Goal: Check status

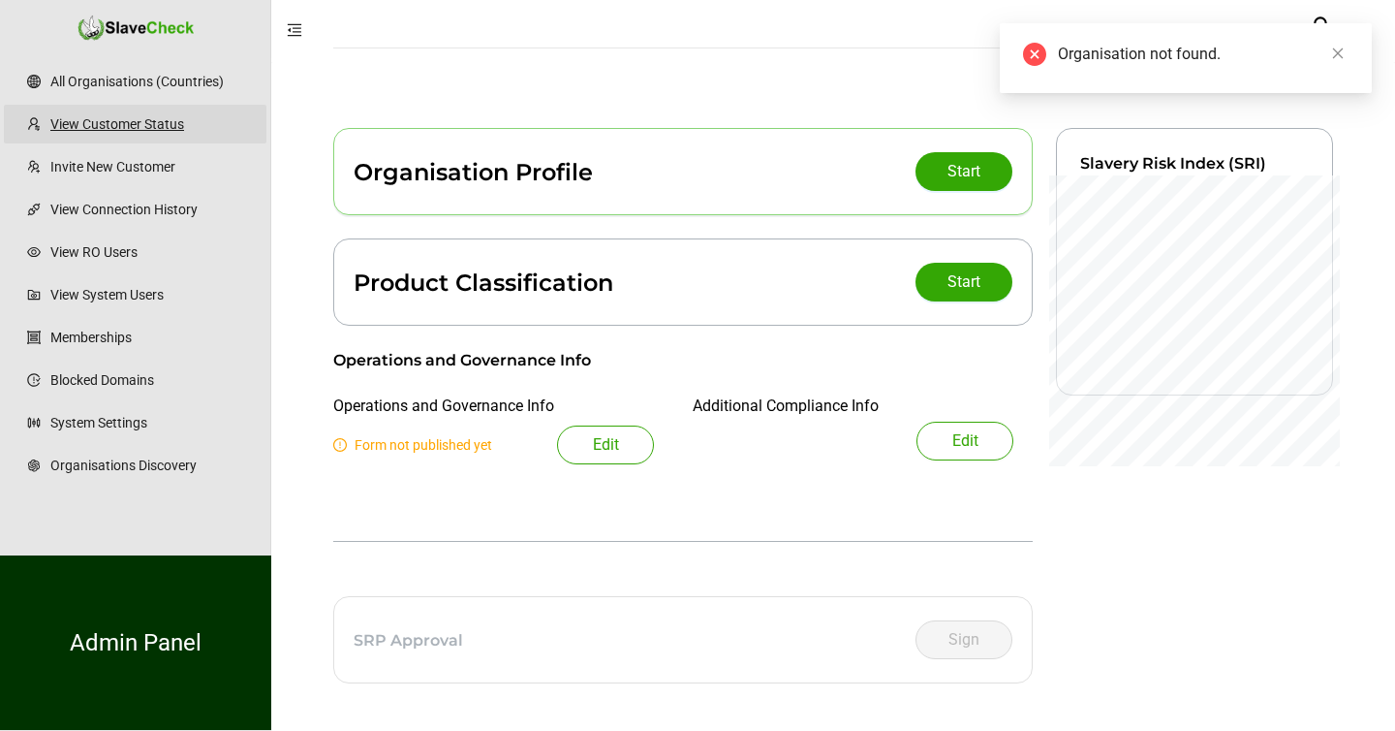
click at [103, 126] on link "View Customer Status" at bounding box center [150, 124] width 201 height 39
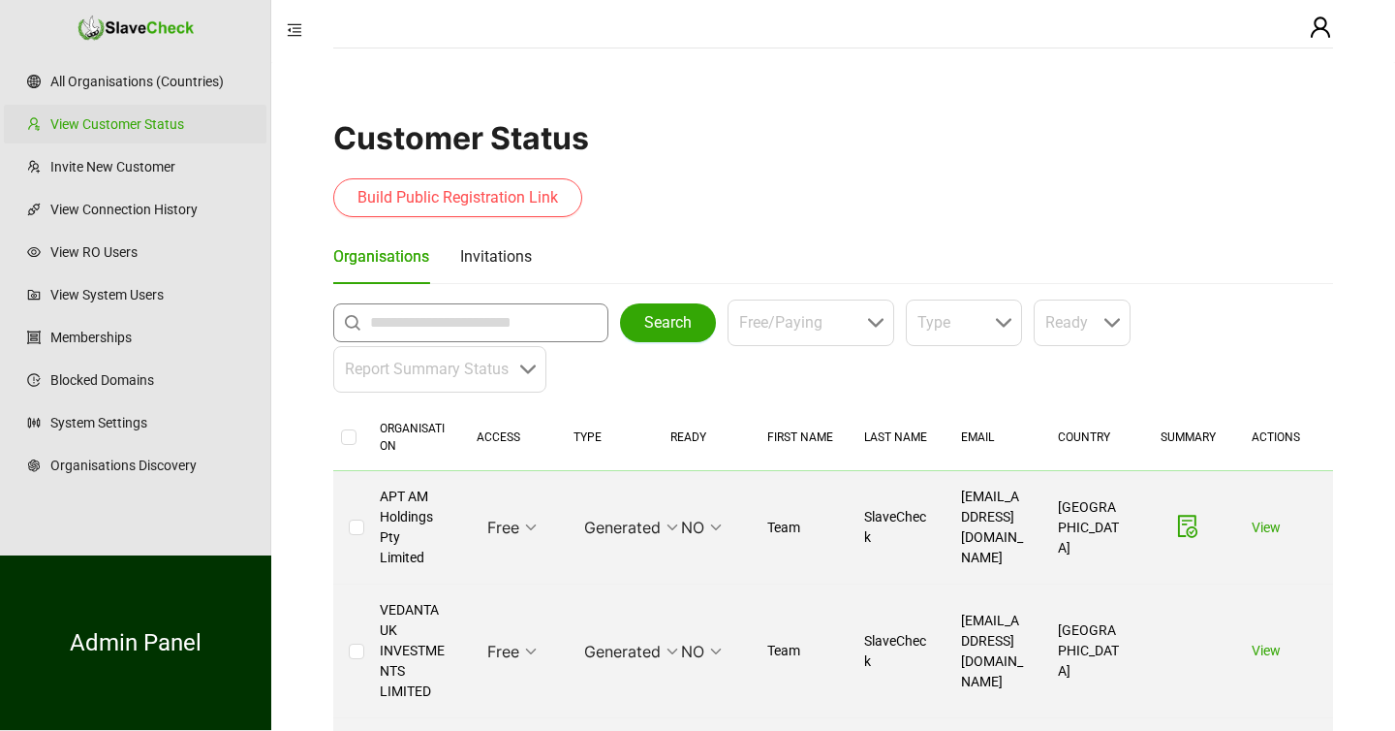
click at [446, 324] on input "text" at bounding box center [475, 322] width 211 height 23
type input "**********"
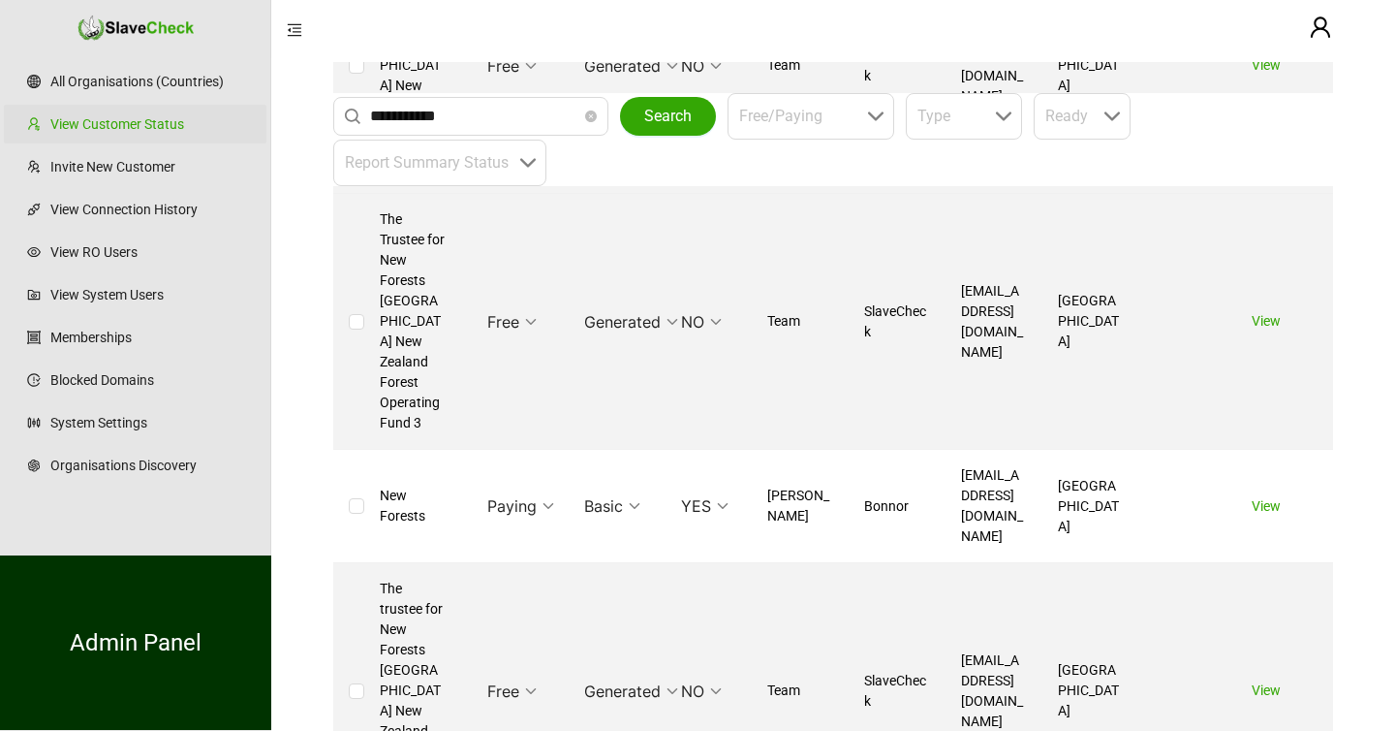
scroll to position [1364, 0]
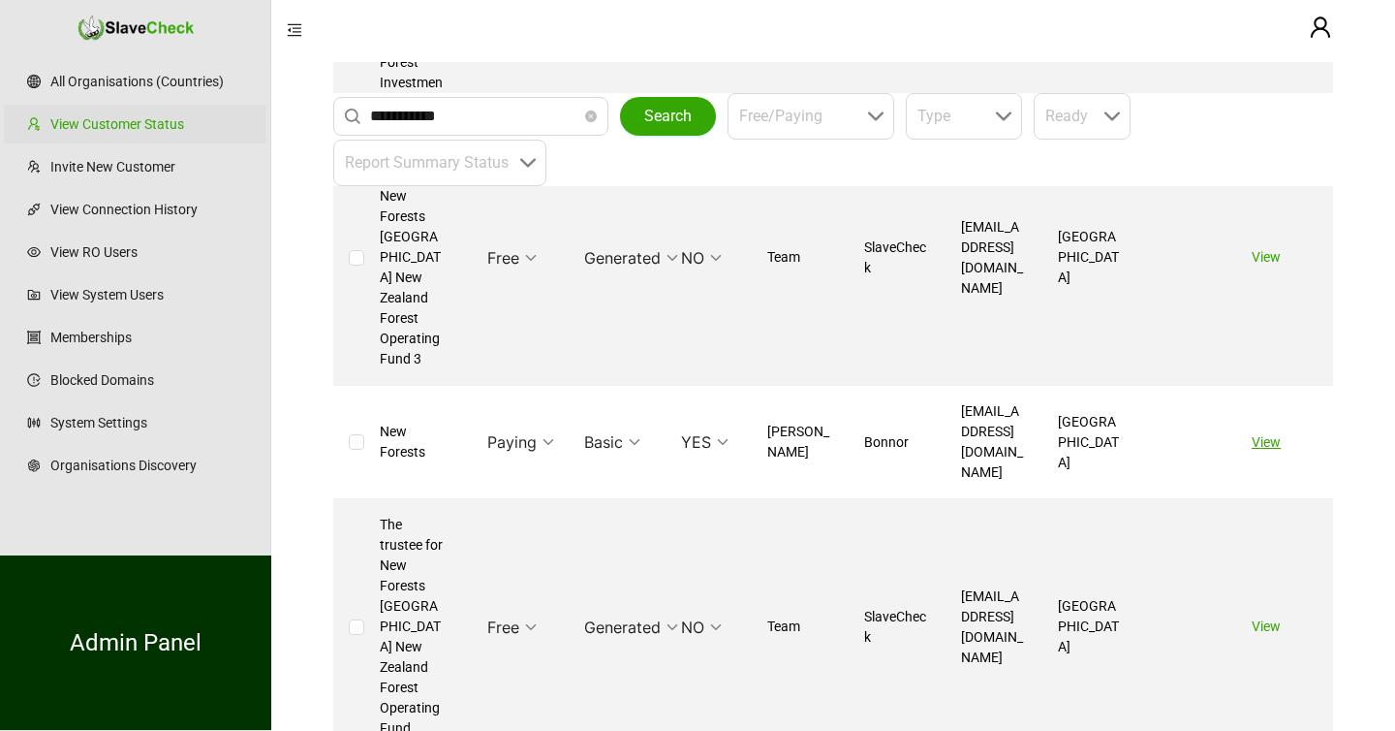
click at [1264, 434] on link "View" at bounding box center [1266, 442] width 29 height 16
click at [1259, 434] on link "View" at bounding box center [1266, 442] width 29 height 16
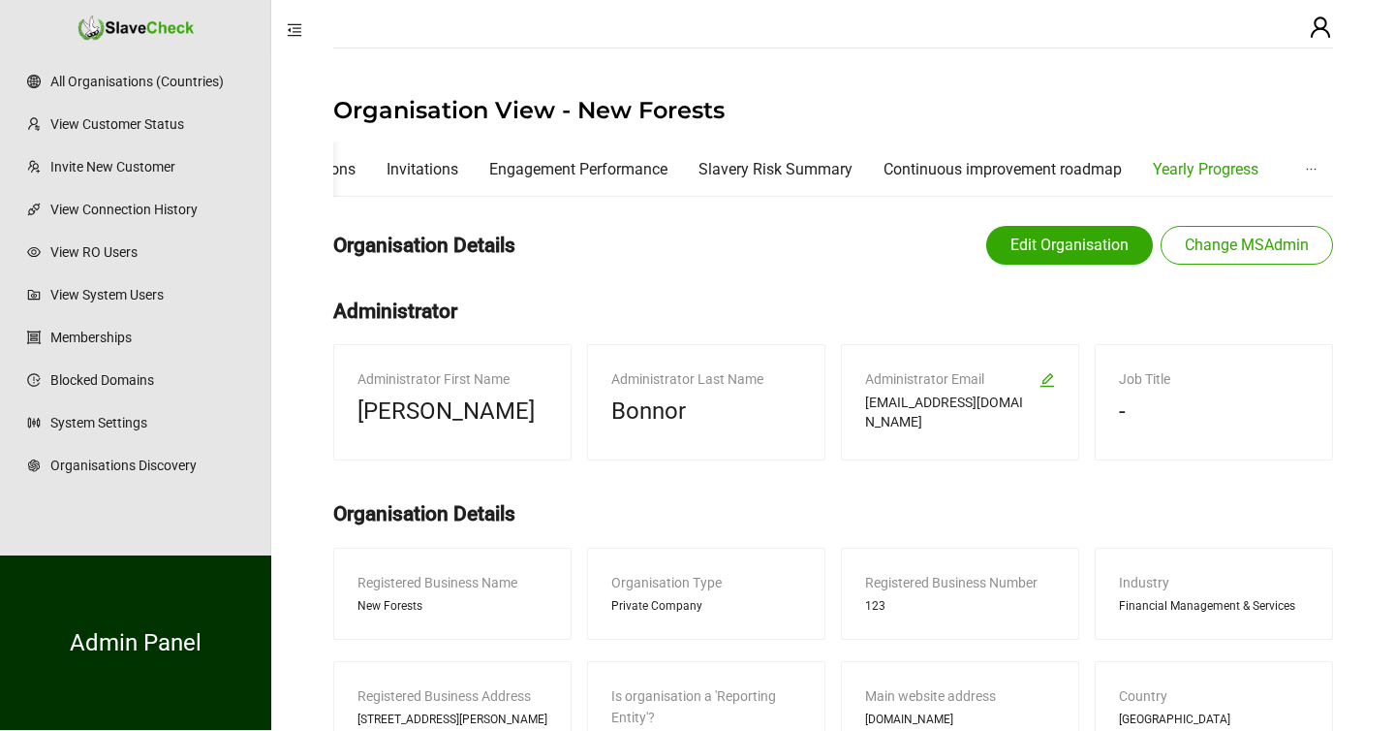
click at [1230, 172] on div "Yearly Progress" at bounding box center [1206, 169] width 106 height 24
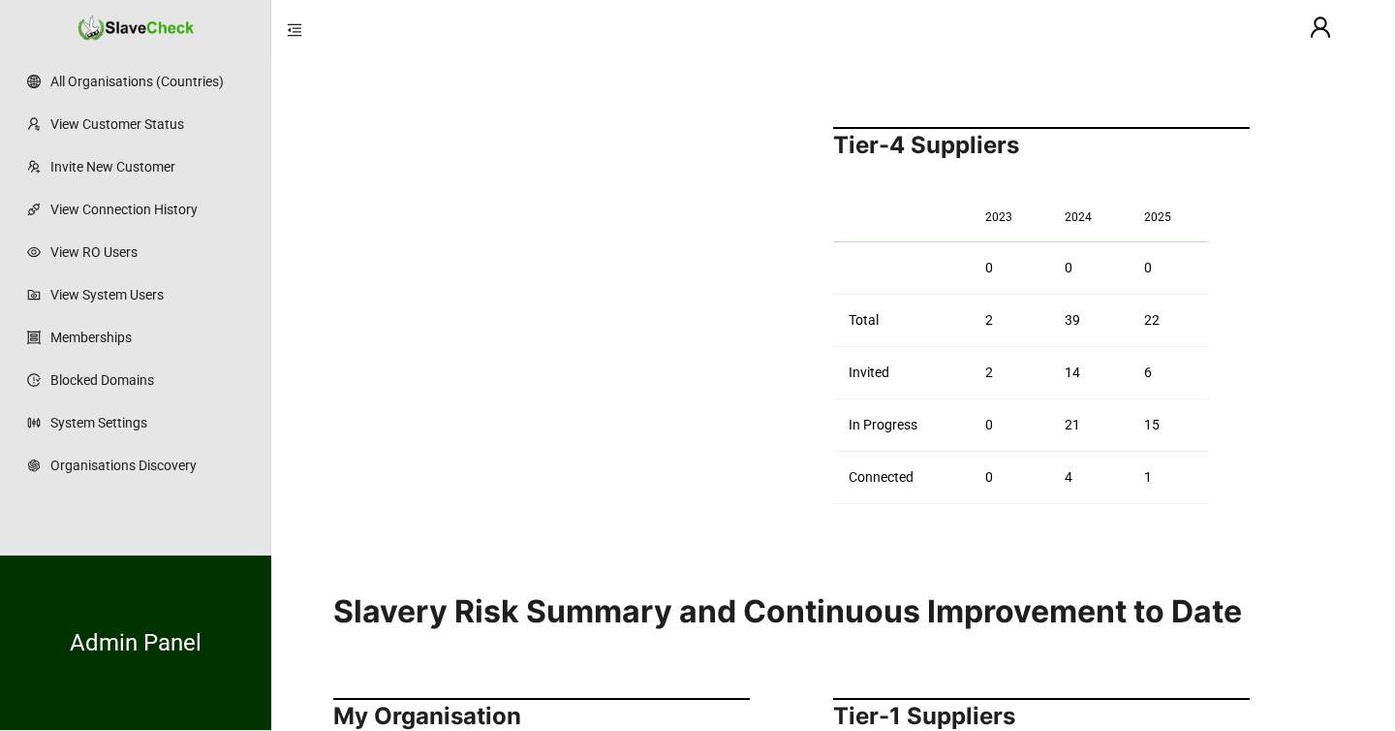
scroll to position [1676, 0]
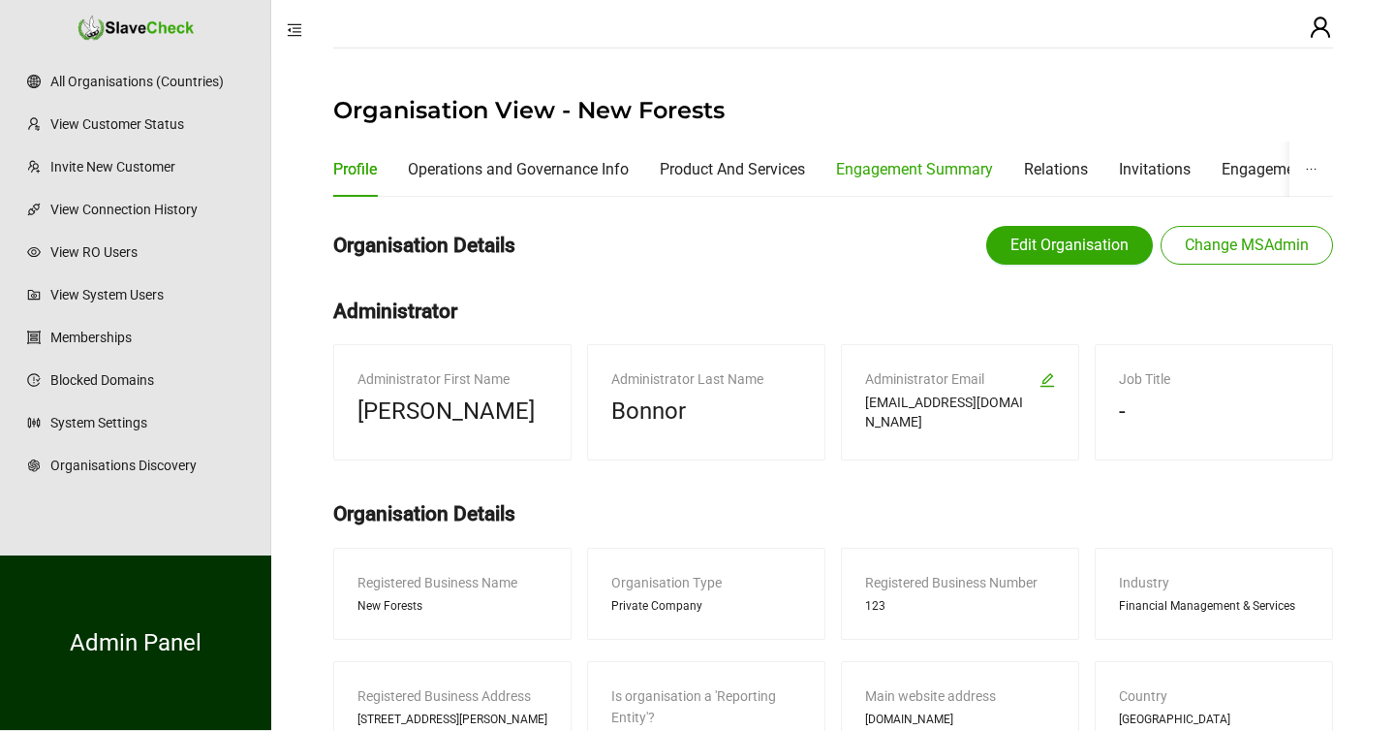
click at [944, 166] on div "Engagement Summary" at bounding box center [914, 169] width 157 height 24
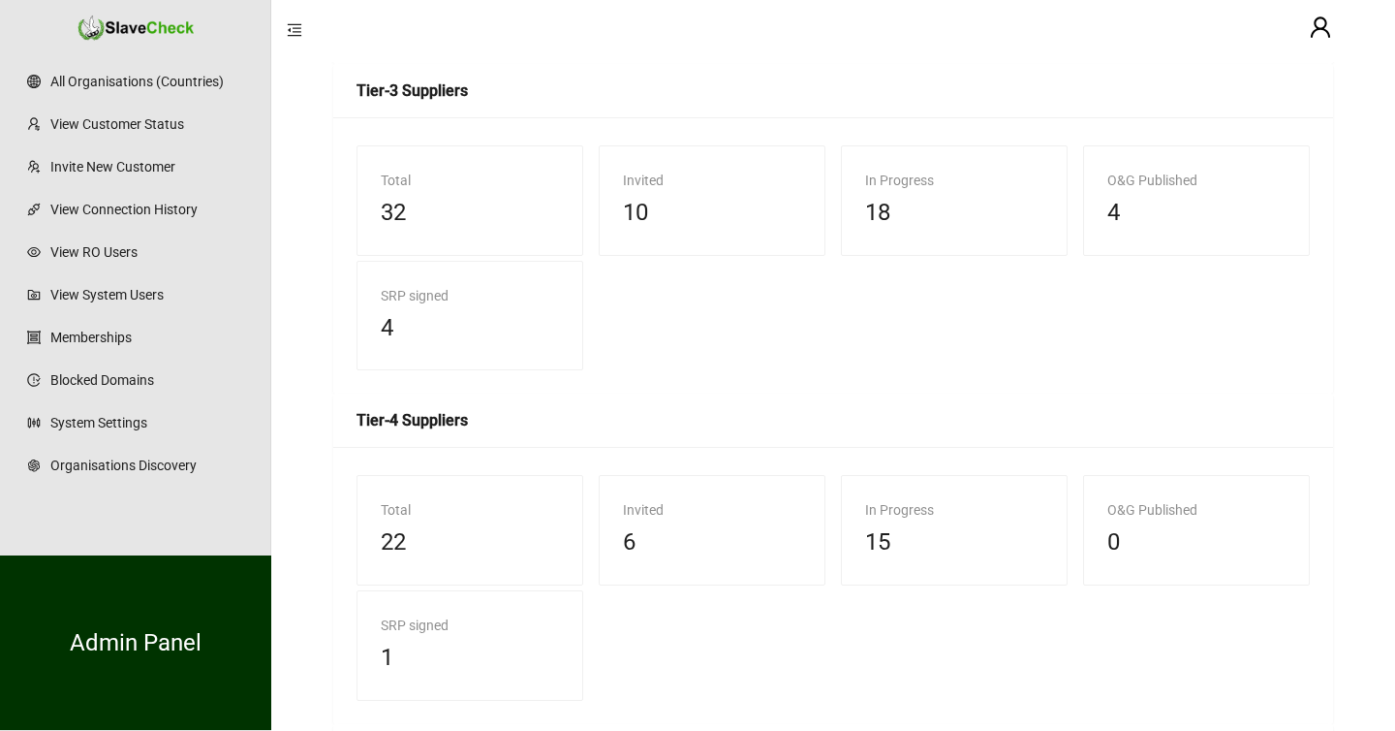
scroll to position [1054, 0]
